Goal: Navigation & Orientation: Find specific page/section

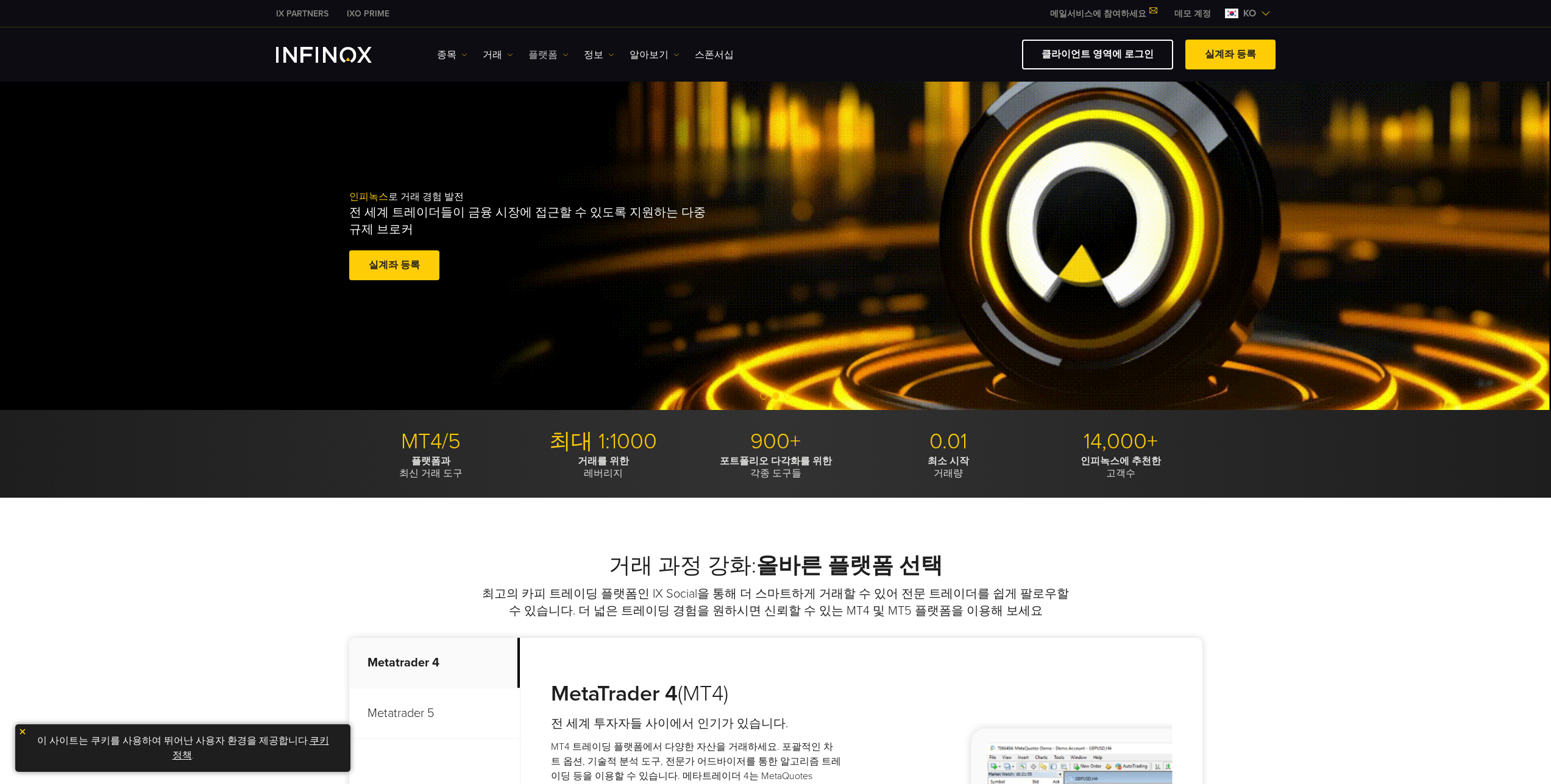
click at [563, 54] on img at bounding box center [566, 55] width 6 height 6
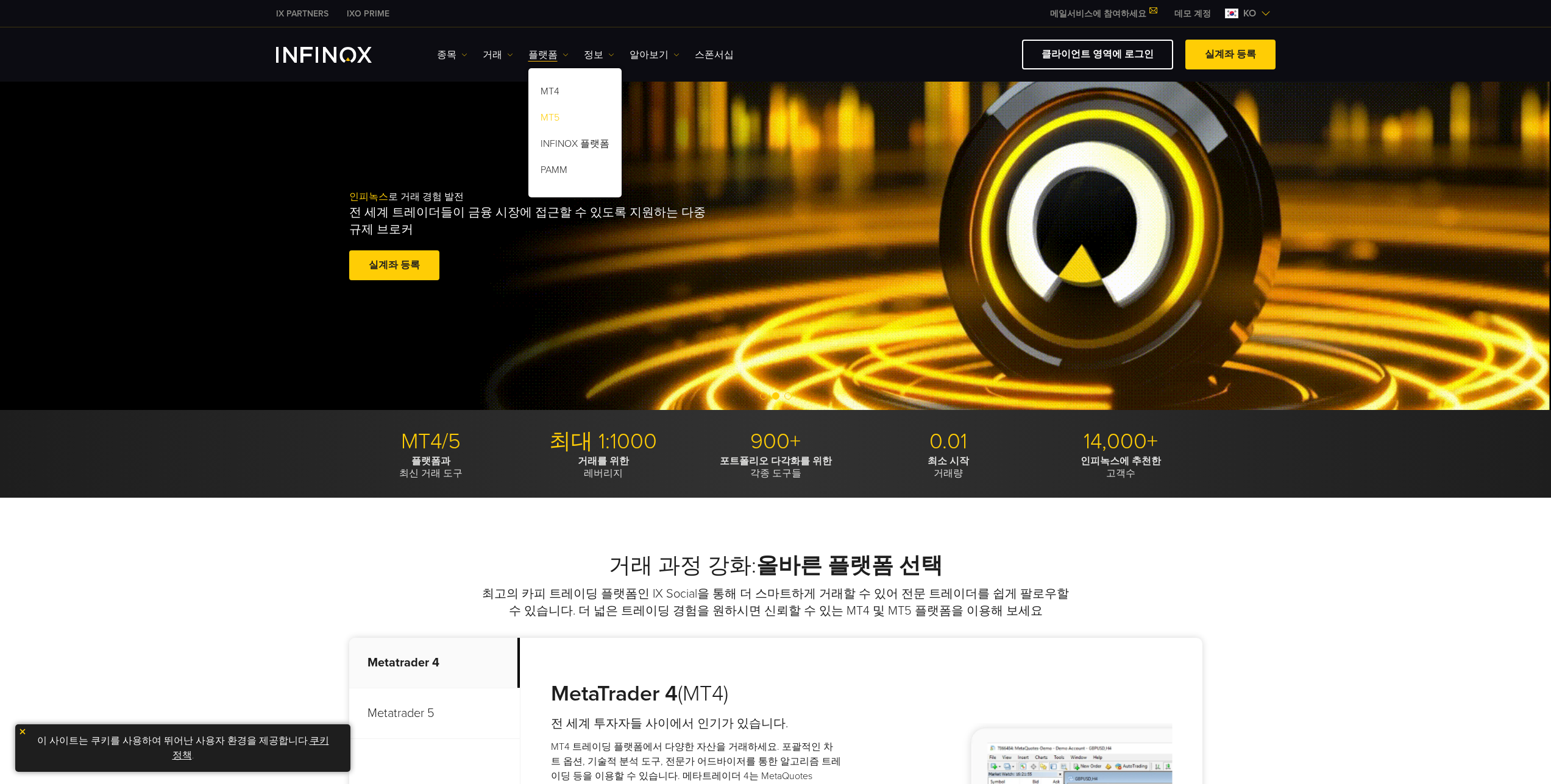
click at [557, 121] on link "MT5" at bounding box center [575, 120] width 93 height 26
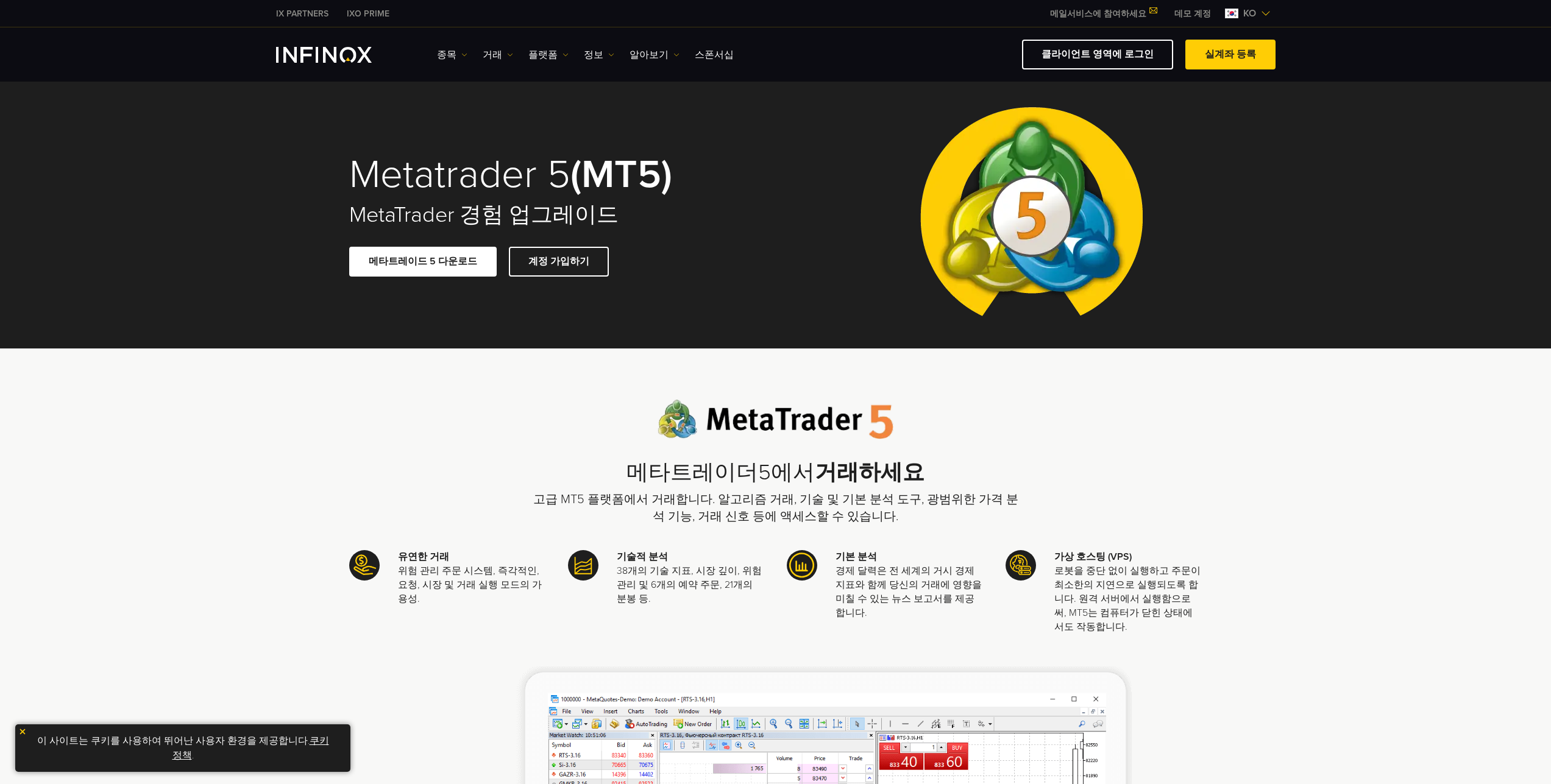
click at [564, 59] on ul "종목 종목 상품 정보 거래 계정 데모" at bounding box center [585, 54] width 297 height 15
click at [563, 55] on img at bounding box center [566, 55] width 6 height 6
click at [574, 142] on link "INFINOX 플랫폼" at bounding box center [575, 146] width 93 height 26
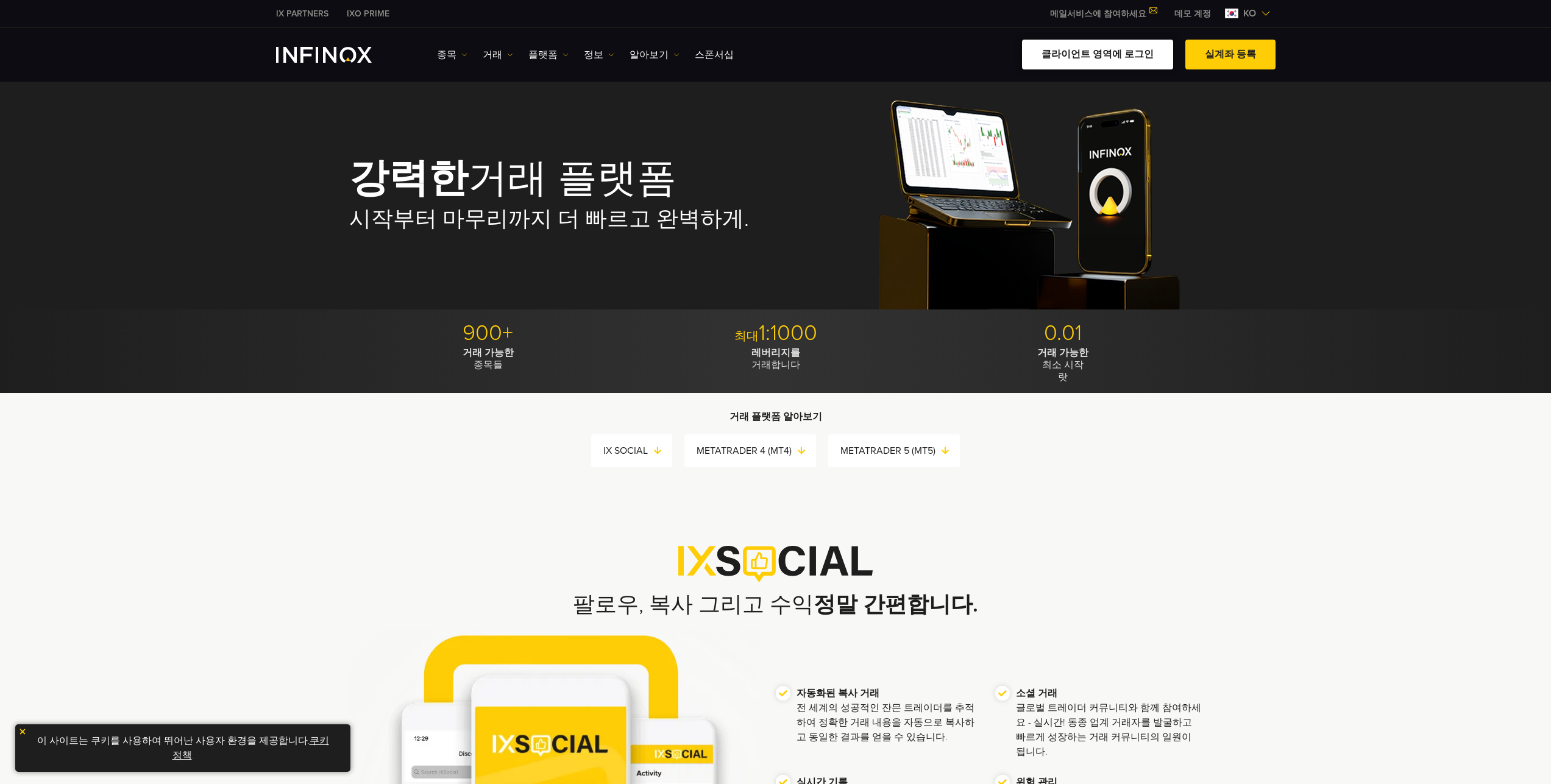
click at [1118, 64] on link "클라이언트 영역에 로그인" at bounding box center [1097, 54] width 151 height 30
